Goal: Find specific fact: Find specific fact

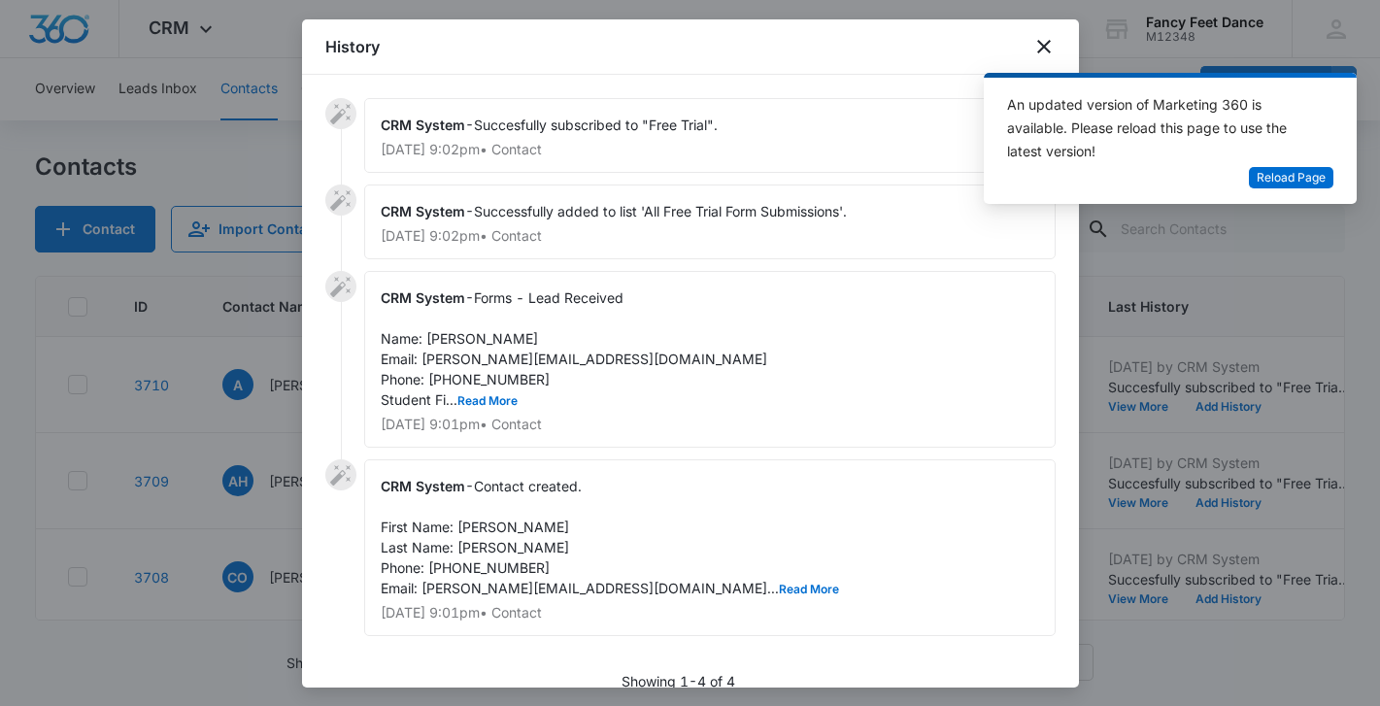
click at [212, 321] on div at bounding box center [690, 353] width 1380 height 706
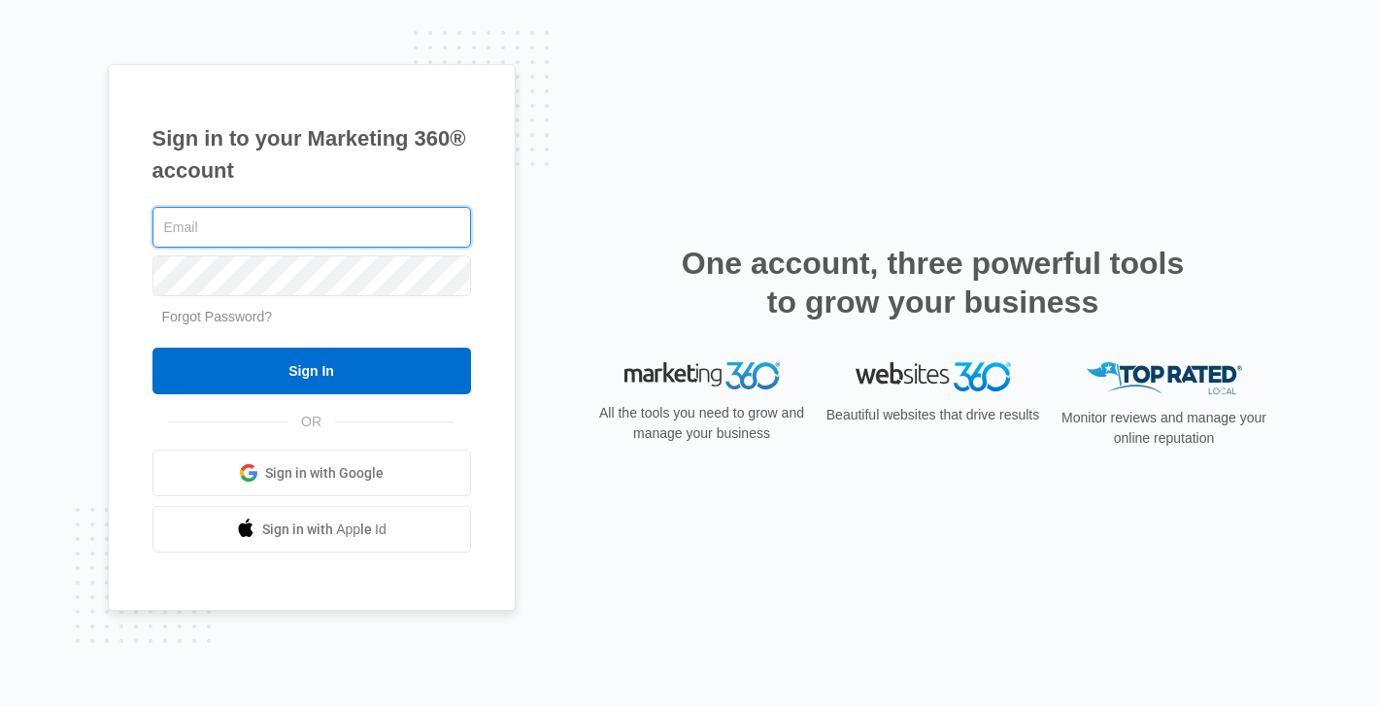
click at [253, 208] on input "text" at bounding box center [311, 227] width 319 height 41
type input "Fancyfeetco@gmail.com"
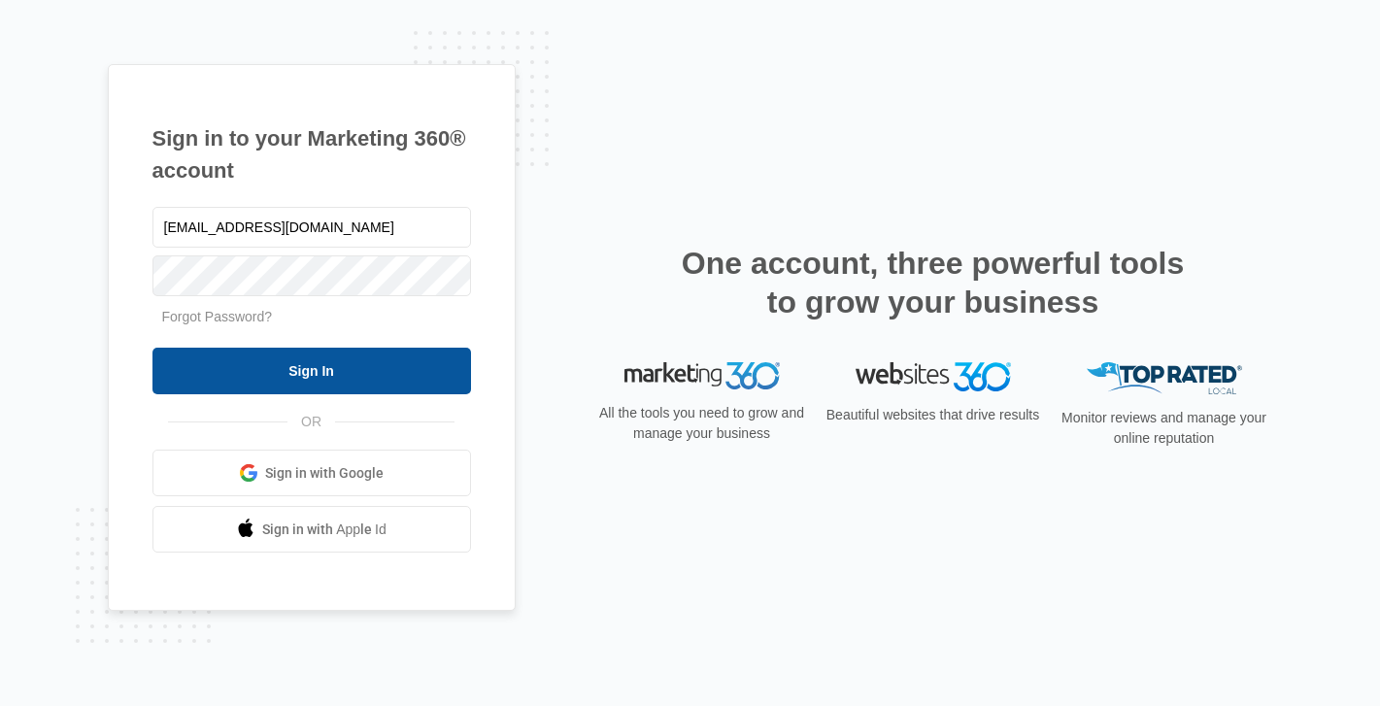
click at [319, 367] on input "Sign In" at bounding box center [311, 371] width 319 height 47
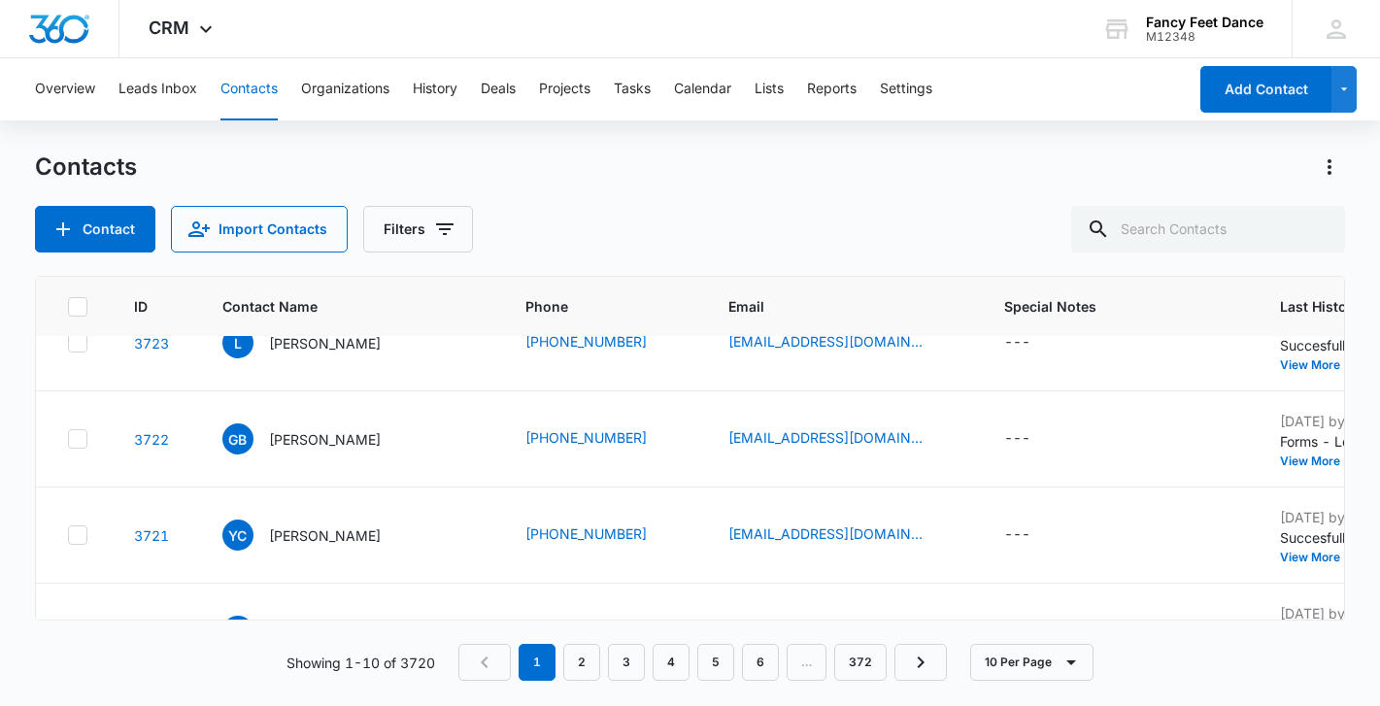
scroll to position [678, 0]
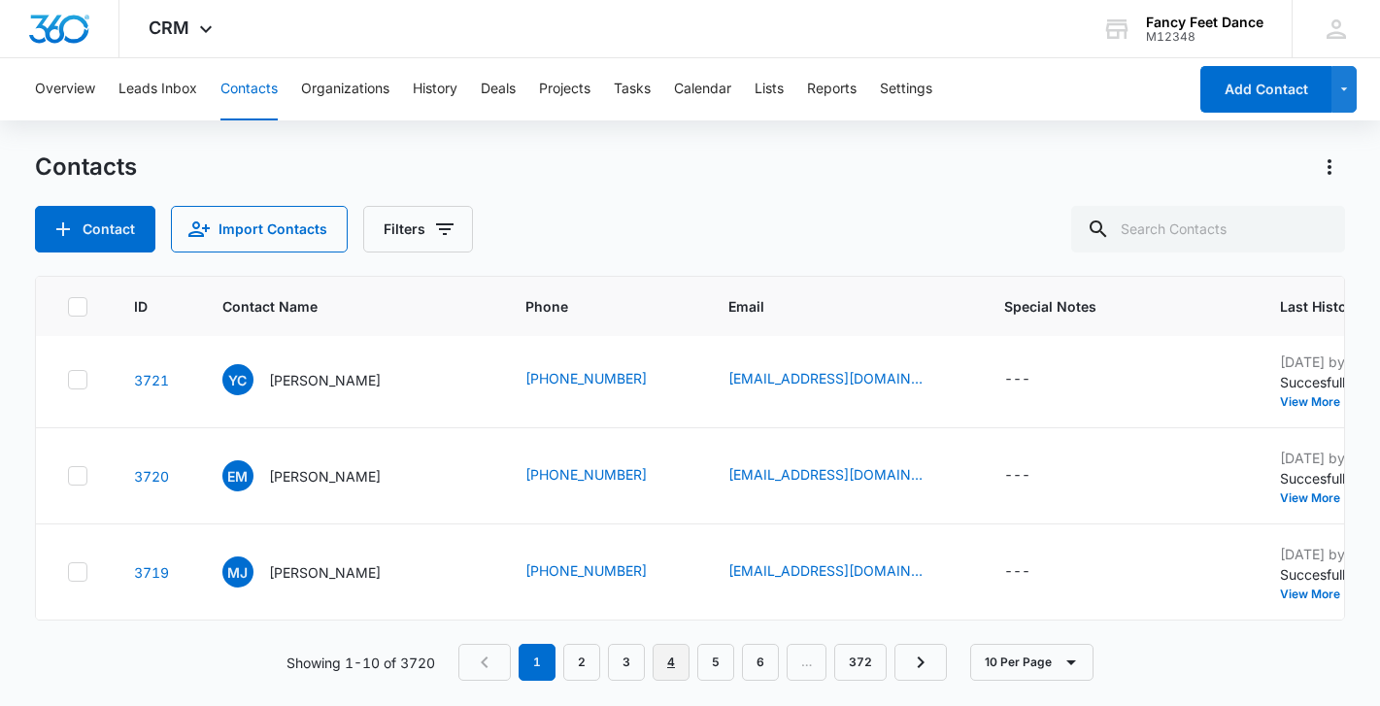
click at [659, 660] on link "4" at bounding box center [671, 662] width 37 height 37
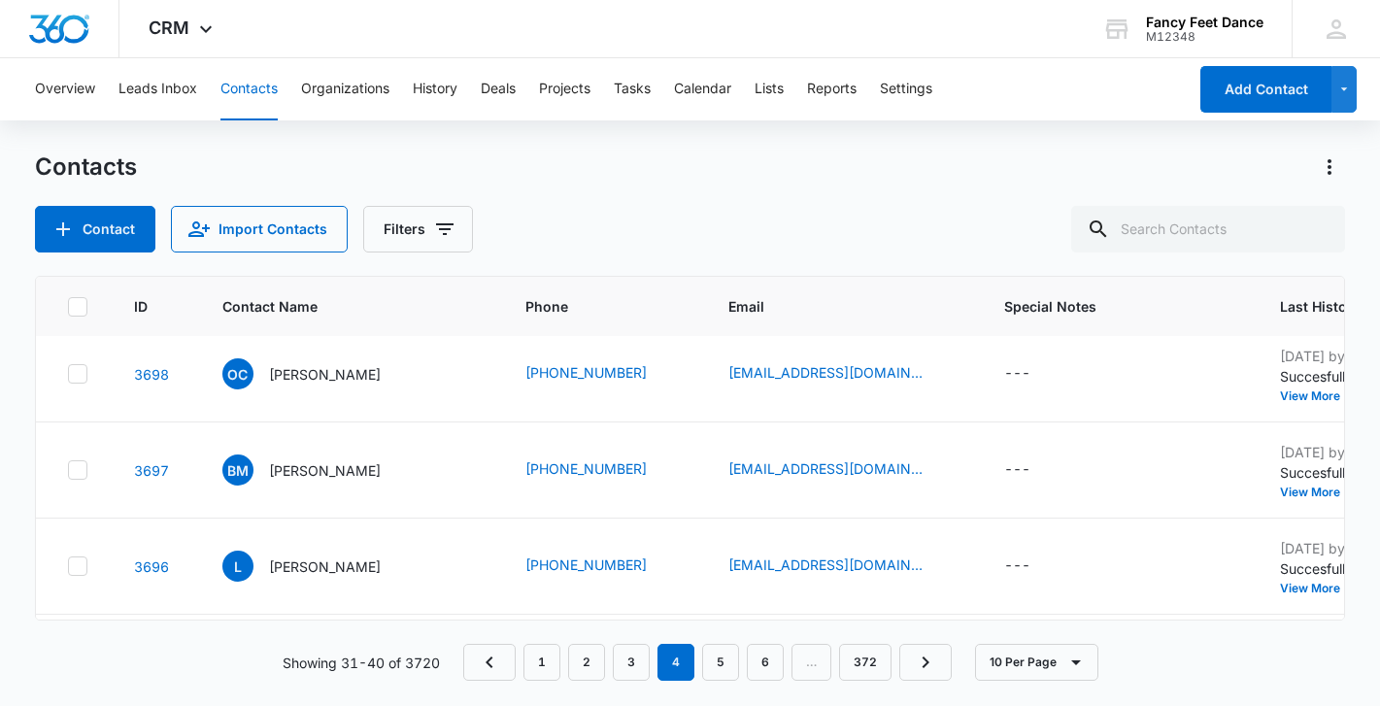
scroll to position [0, 0]
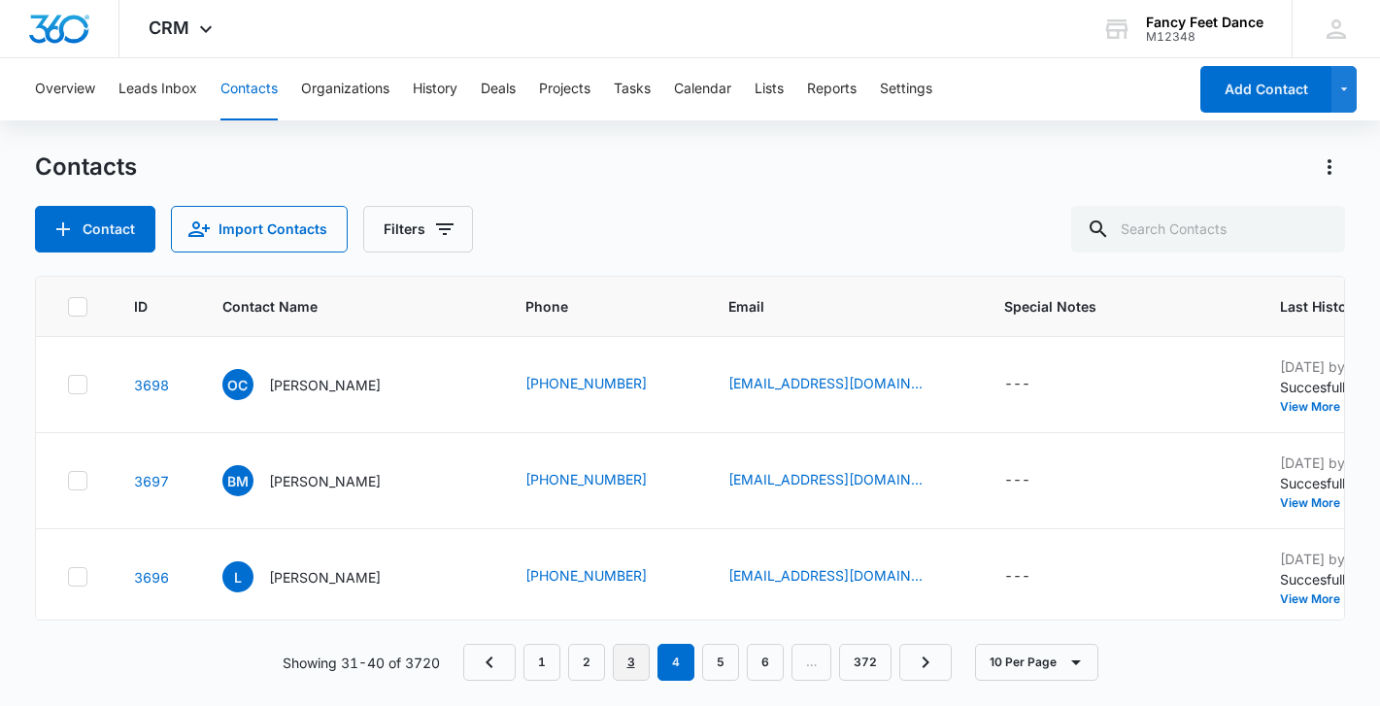
click at [634, 658] on link "3" at bounding box center [631, 662] width 37 height 37
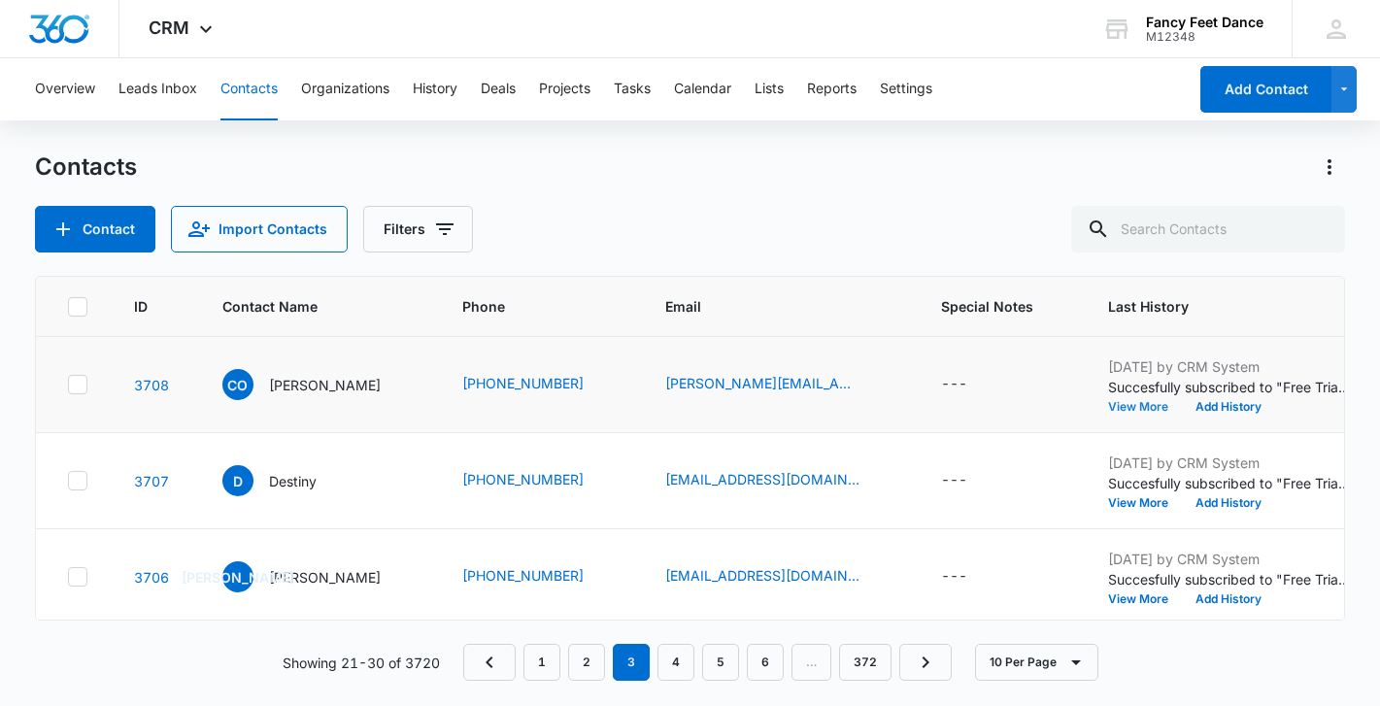
click at [1159, 402] on button "View More" at bounding box center [1145, 407] width 74 height 12
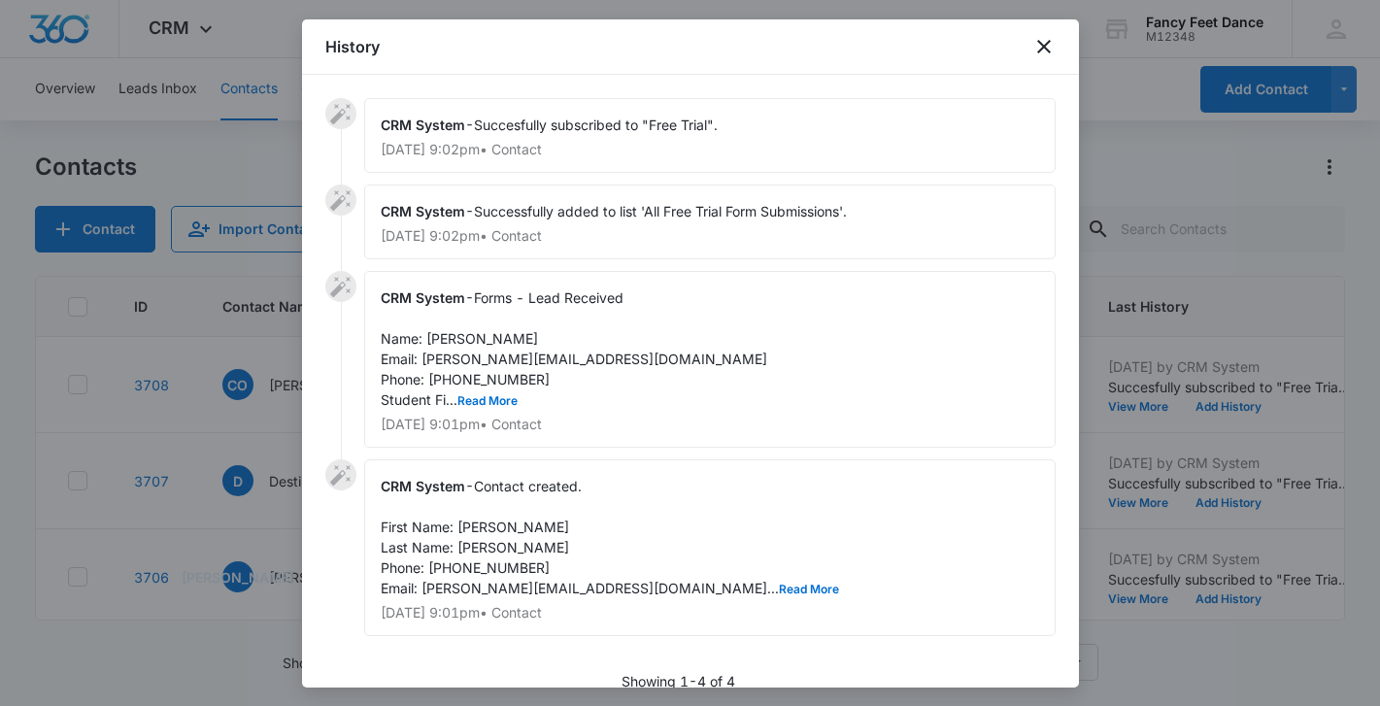
click at [495, 389] on div "CRM System - Forms - Lead Received Name: [PERSON_NAME] Email: [PERSON_NAME][EMA…" at bounding box center [709, 359] width 691 height 177
click at [495, 402] on button "Read More" at bounding box center [487, 401] width 60 height 12
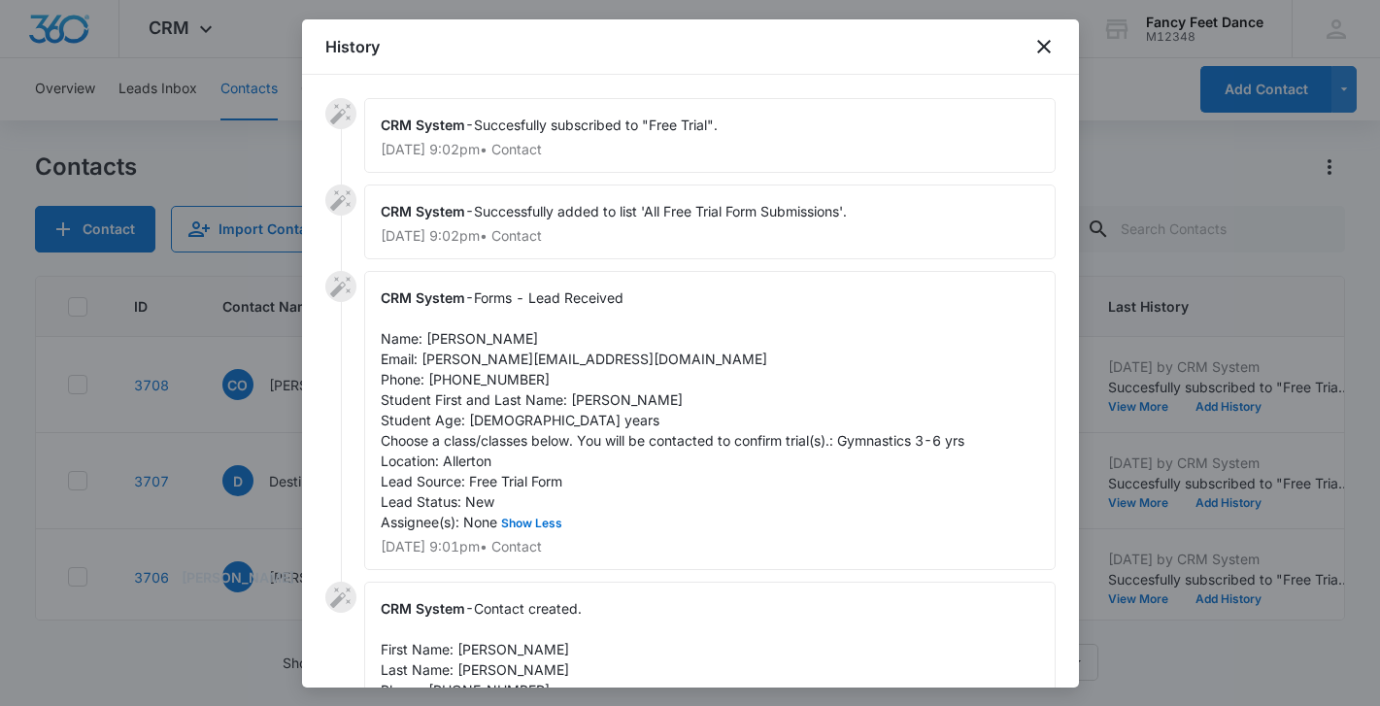
click at [494, 370] on span "Forms - Lead Received Name: [PERSON_NAME] Email: [PERSON_NAME][EMAIL_ADDRESS][D…" at bounding box center [673, 409] width 584 height 241
copy span "6468210949"
